Goal: Check status: Check status

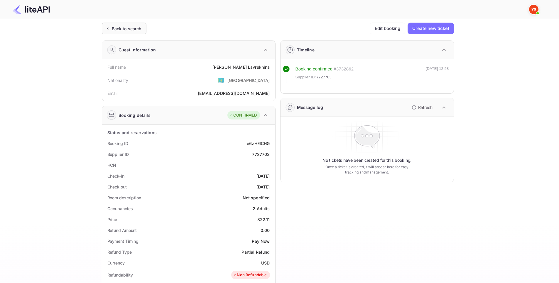
click at [126, 27] on div "Back to search" at bounding box center [127, 29] width 30 height 6
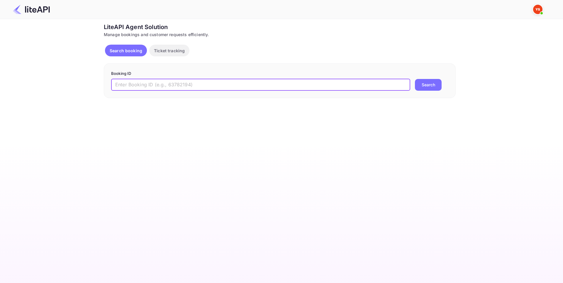
click at [230, 87] on input "text" at bounding box center [260, 85] width 299 height 12
paste input "9094197"
type input "9094197"
click at [424, 85] on button "Search" at bounding box center [428, 85] width 27 height 12
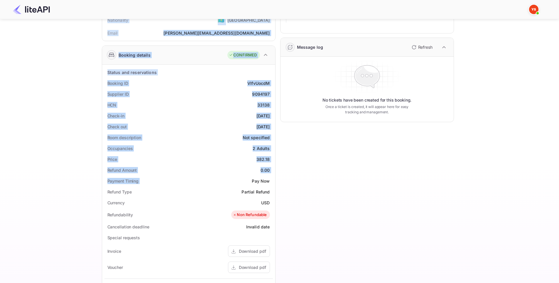
scroll to position [147, 0]
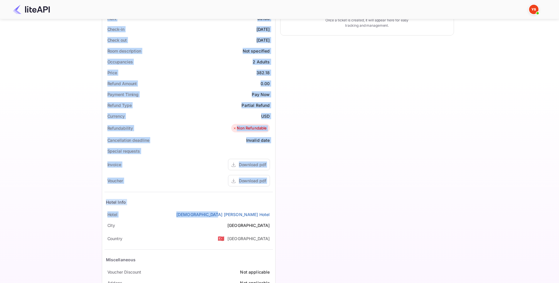
drag, startPoint x: 95, startPoint y: 64, endPoint x: 274, endPoint y: 212, distance: 232.0
click at [274, 212] on div "Ticket Affiliate URL https://www.nuitee.com/ Business partner name Nuitee Trave…" at bounding box center [277, 91] width 541 height 430
copy div "Full name Karina Plikha Nationality 🇰🇿 Kazakhstan Email karin.apliha@yandex.ru …"
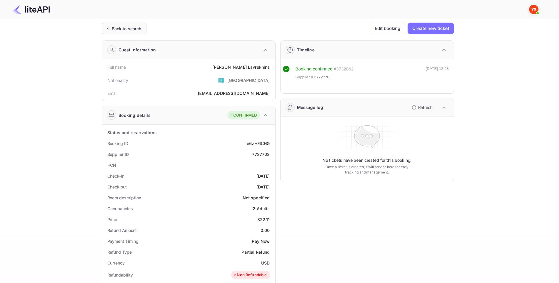
click at [108, 23] on div "Back to search" at bounding box center [124, 29] width 45 height 12
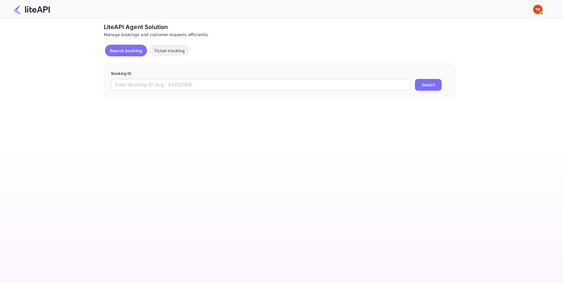
click at [193, 91] on div "Booking ID ​ Search" at bounding box center [280, 80] width 352 height 35
drag, startPoint x: 206, startPoint y: 89, endPoint x: 211, endPoint y: 89, distance: 5.0
click at [206, 89] on input "text" at bounding box center [260, 85] width 299 height 12
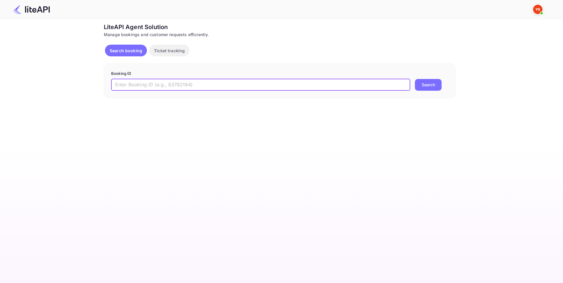
paste input "8900646"
type input "8900646"
click at [416, 81] on button "Search" at bounding box center [428, 85] width 27 height 12
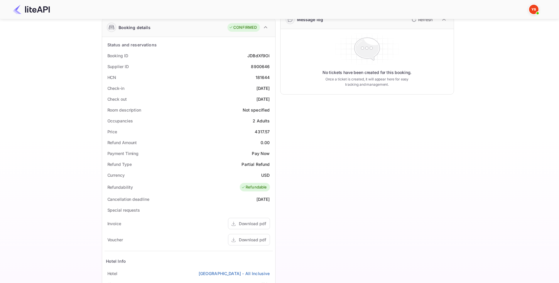
scroll to position [88, 0]
click at [250, 236] on div "Download pdf" at bounding box center [252, 239] width 27 height 6
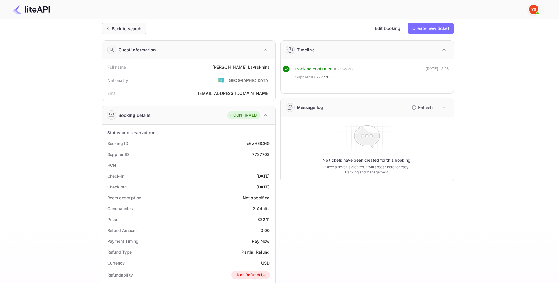
click at [129, 28] on div "Back to search" at bounding box center [127, 29] width 30 height 6
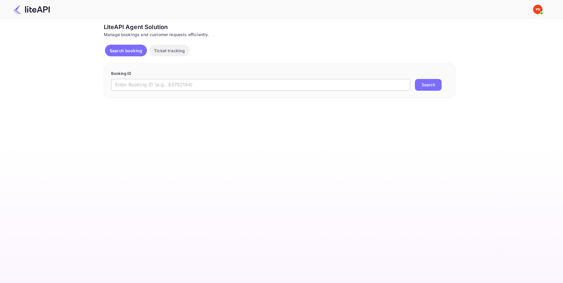
click at [210, 87] on input "text" at bounding box center [260, 85] width 299 height 12
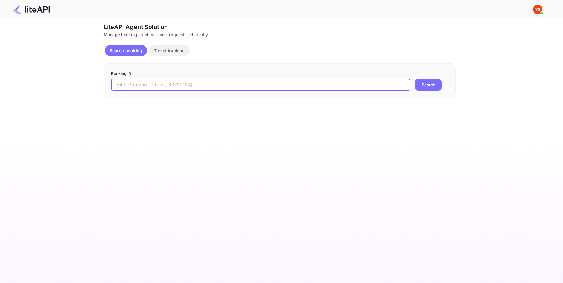
paste input "8900646"
type input "8900646"
click at [424, 85] on button "Search" at bounding box center [428, 85] width 27 height 12
